Goal: Task Accomplishment & Management: Manage account settings

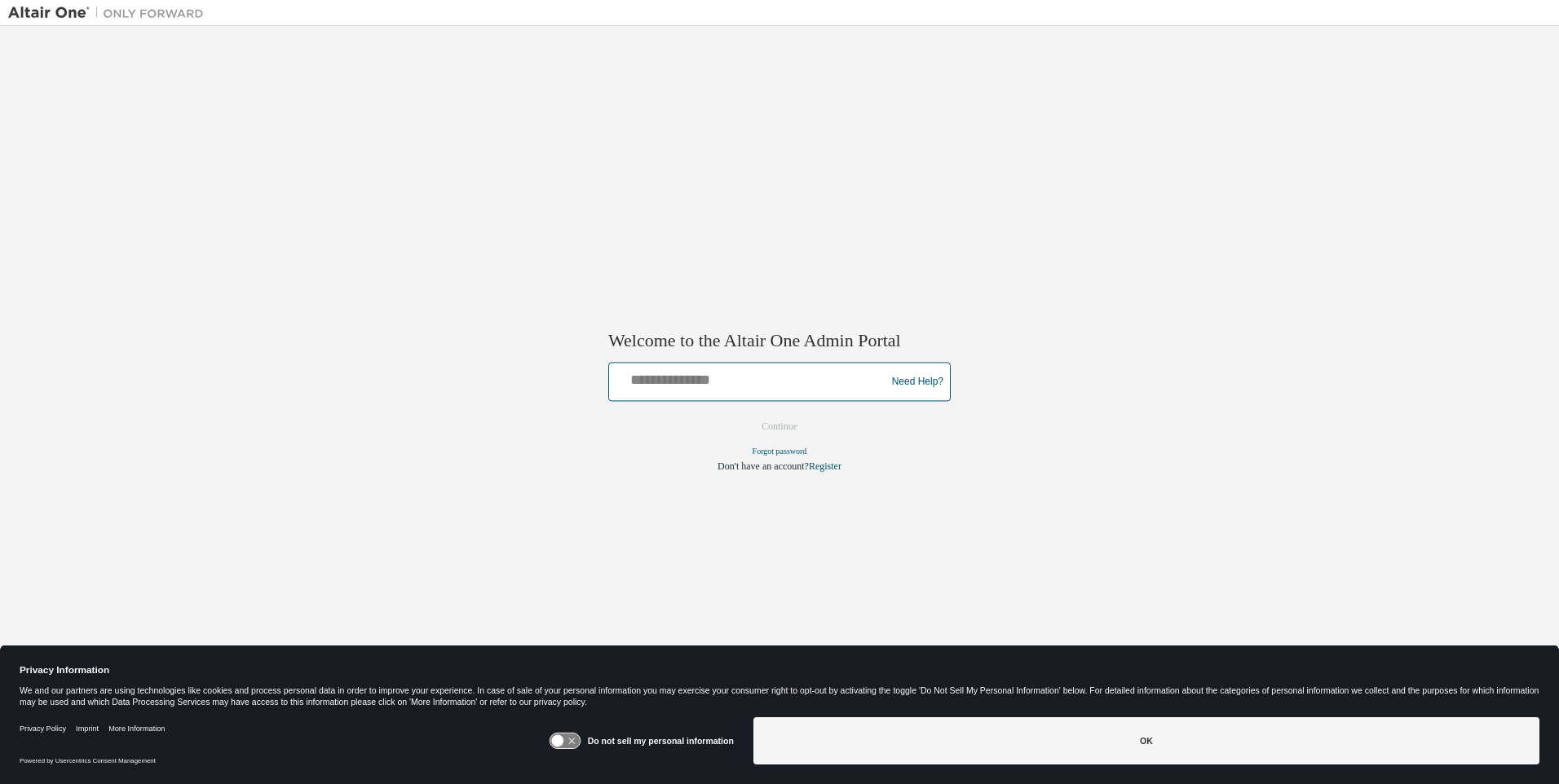
click at [750, 378] on input "text" at bounding box center [750, 379] width 268 height 24
type input "**********"
click at [780, 427] on button "Continue" at bounding box center [780, 427] width 71 height 24
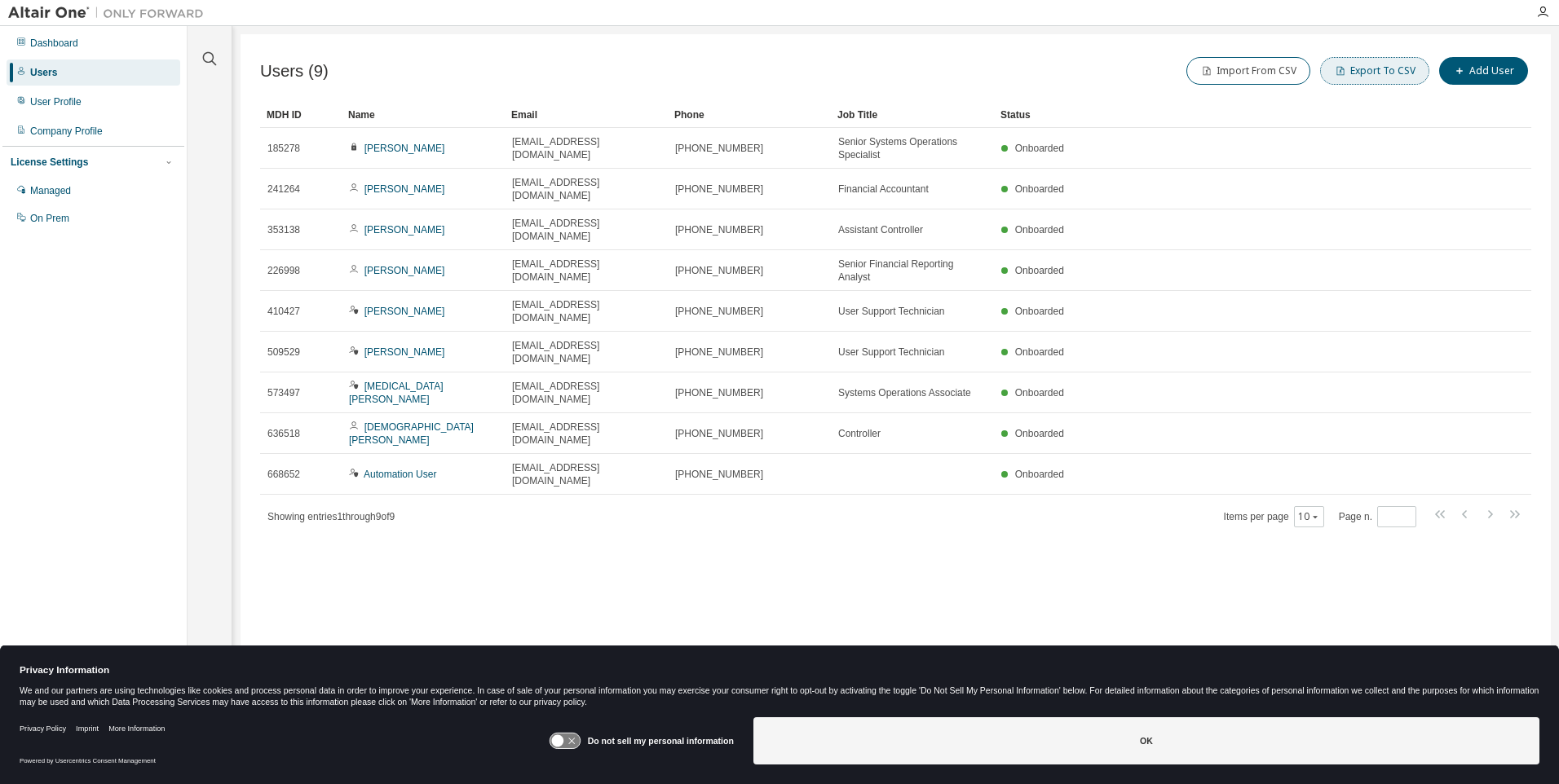
click at [1378, 71] on button "Export To CSV" at bounding box center [1374, 70] width 109 height 28
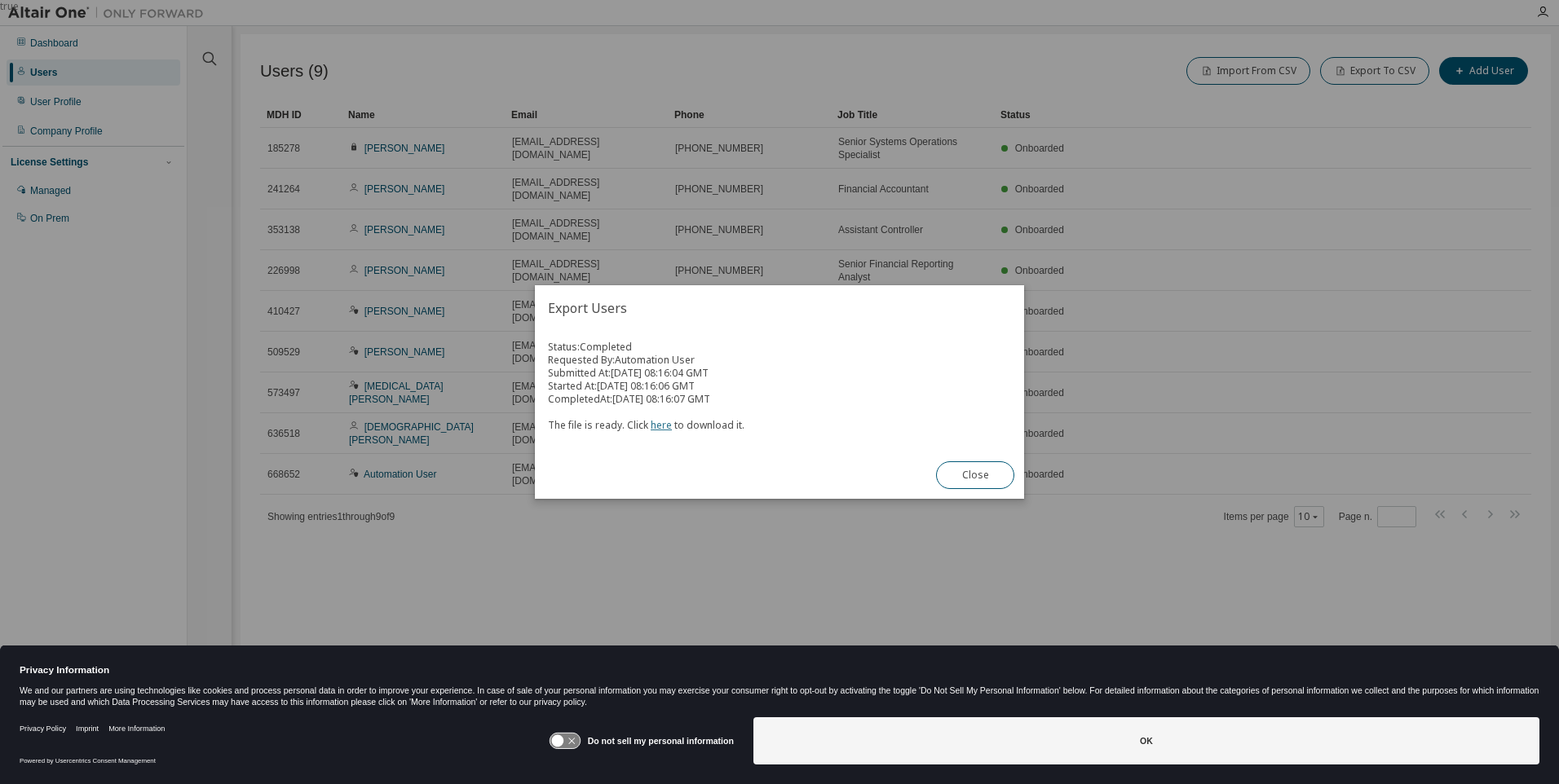
click at [658, 425] on link "here" at bounding box center [661, 425] width 21 height 14
click at [975, 475] on button "Close" at bounding box center [975, 475] width 78 height 28
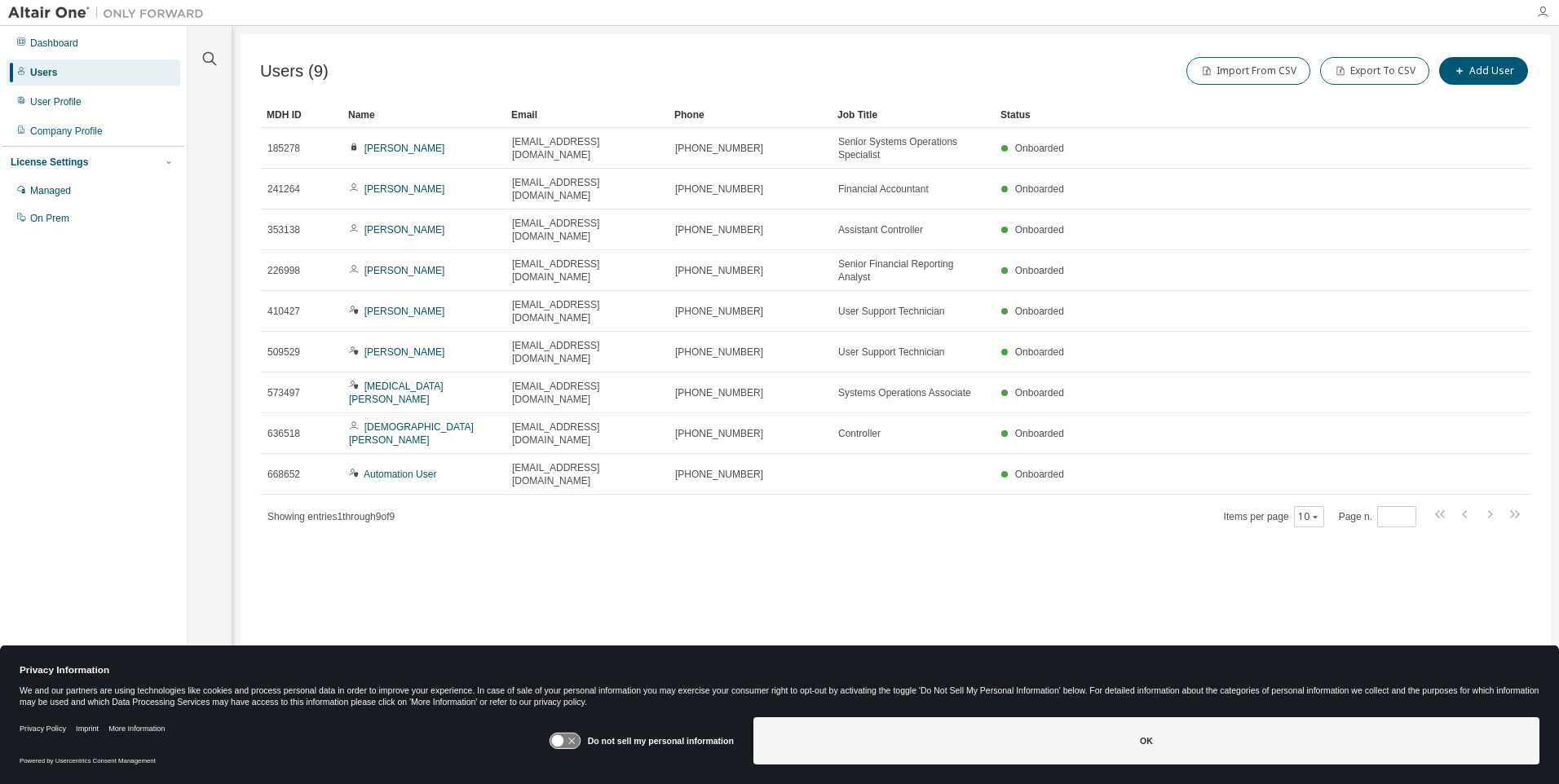
click at [1543, 12] on icon "button" at bounding box center [1543, 12] width 13 height 13
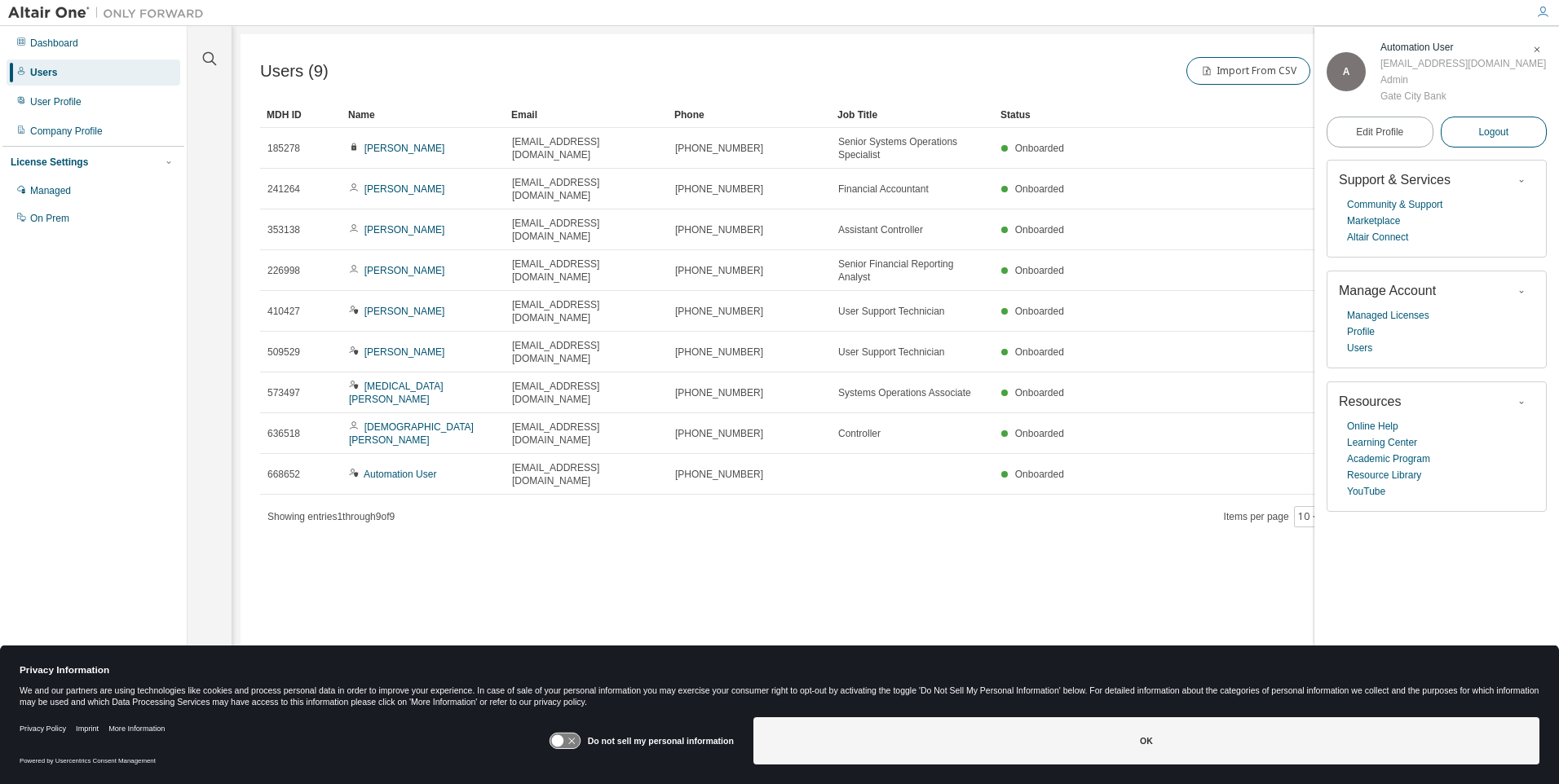
click at [1494, 140] on span "Logout" at bounding box center [1493, 132] width 30 height 16
